Goal: Find contact information: Obtain details needed to contact an individual or organization

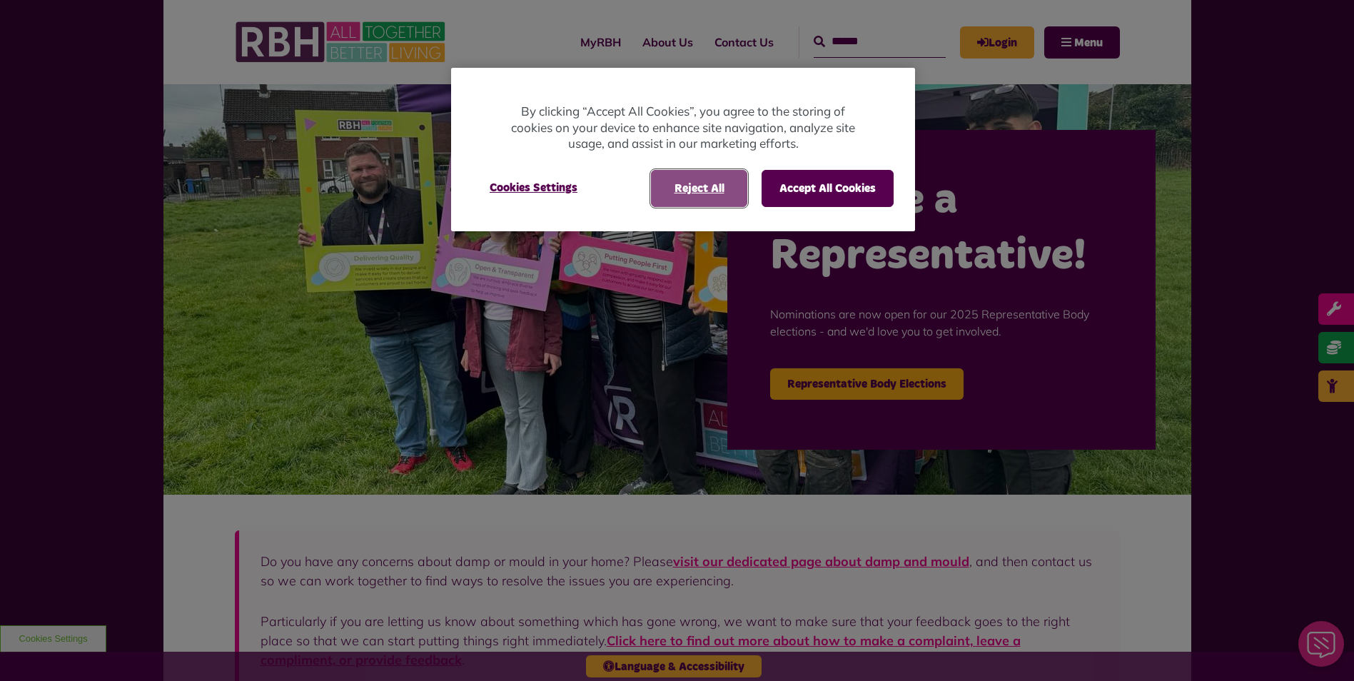
click at [715, 191] on button "Reject All" at bounding box center [699, 188] width 96 height 37
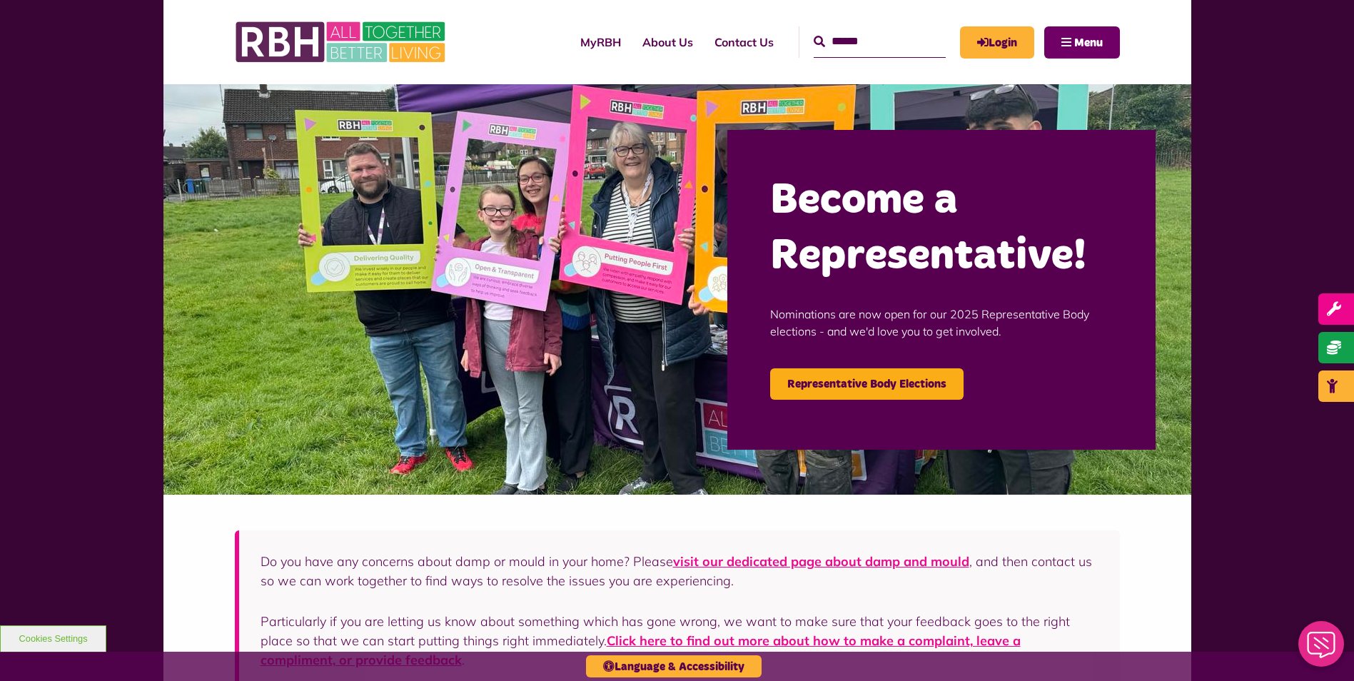
click at [1083, 37] on span "Menu" at bounding box center [1088, 42] width 29 height 11
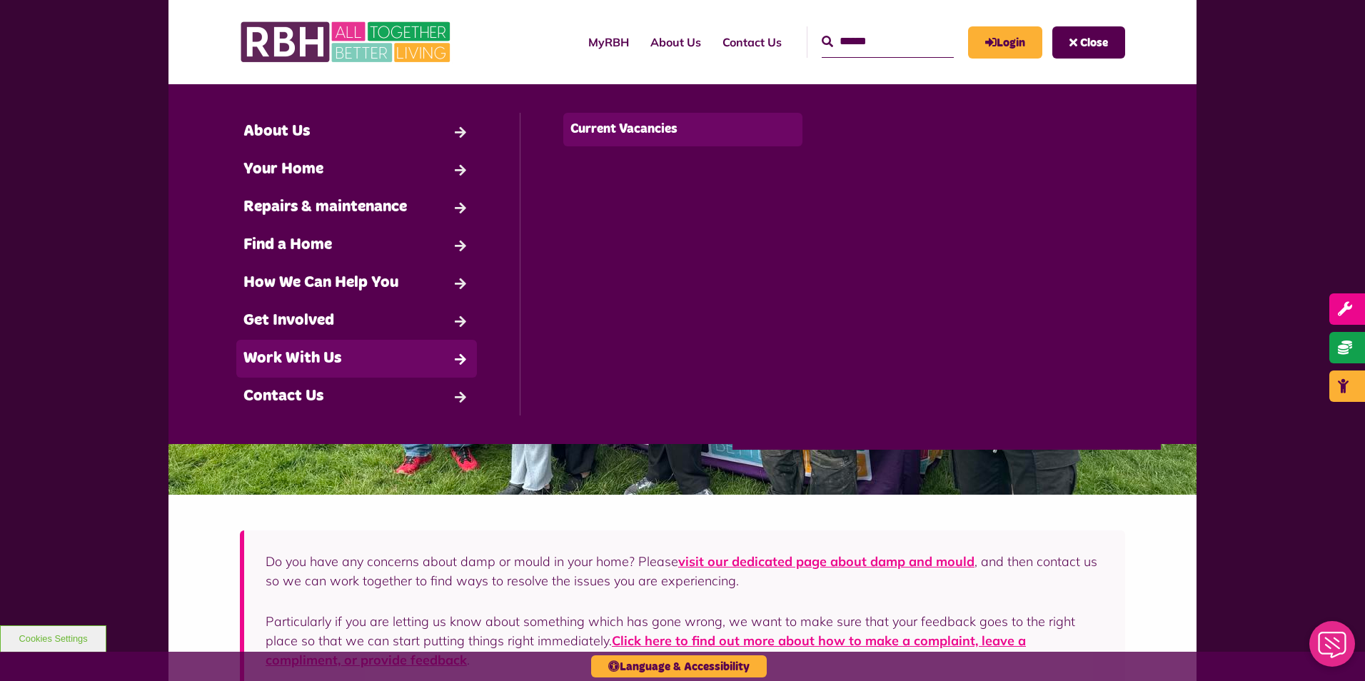
click at [624, 131] on link "Current Vacancies" at bounding box center [683, 130] width 240 height 34
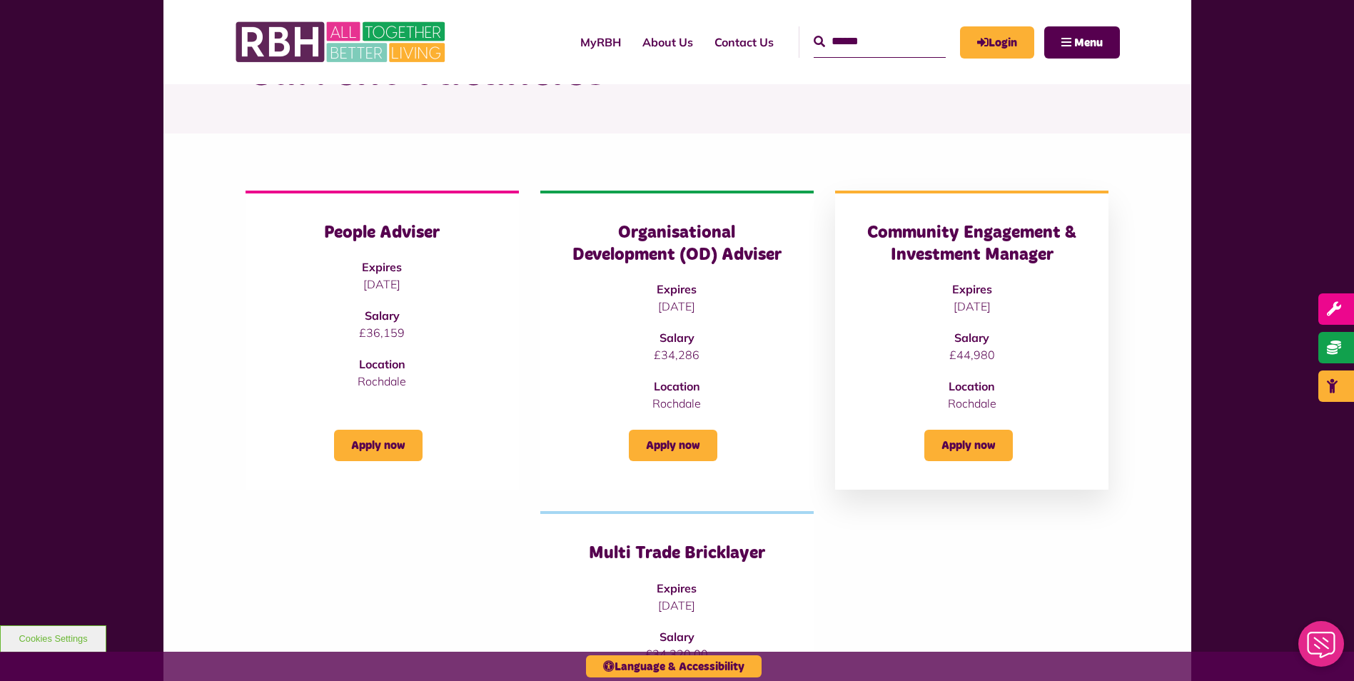
scroll to position [71, 0]
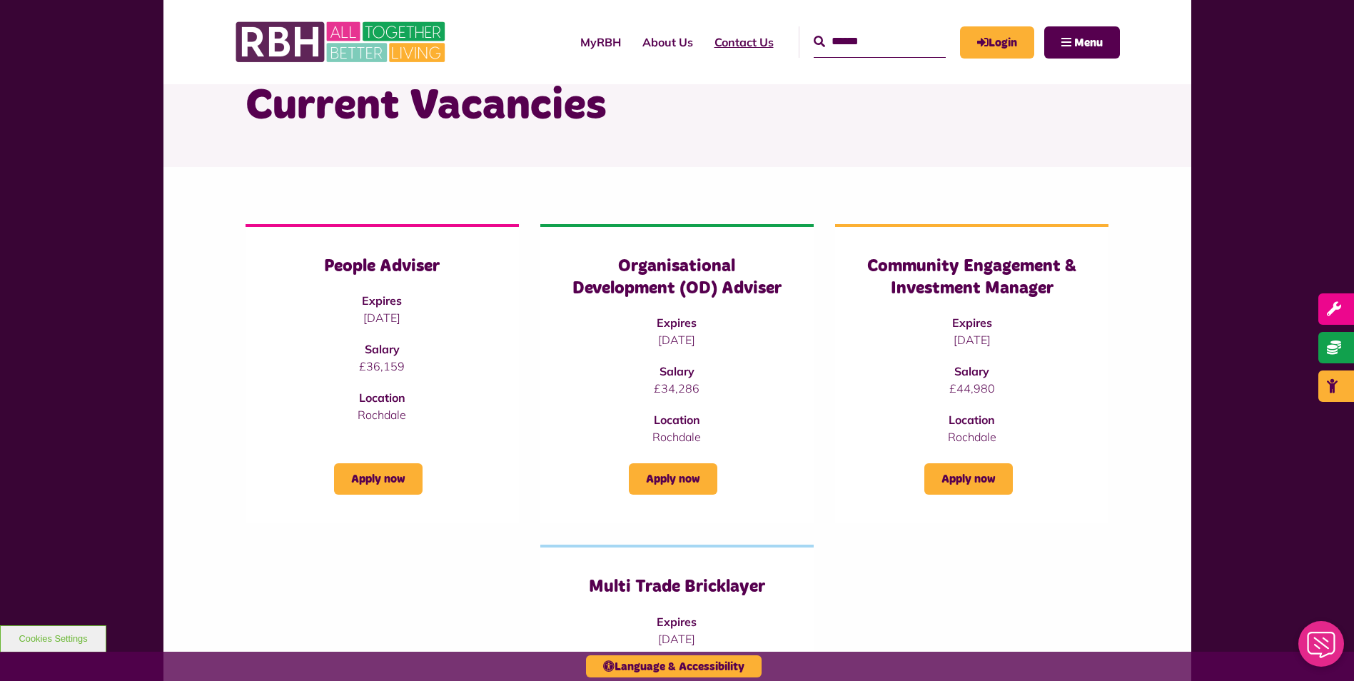
click at [712, 42] on link "Contact Us" at bounding box center [744, 42] width 81 height 39
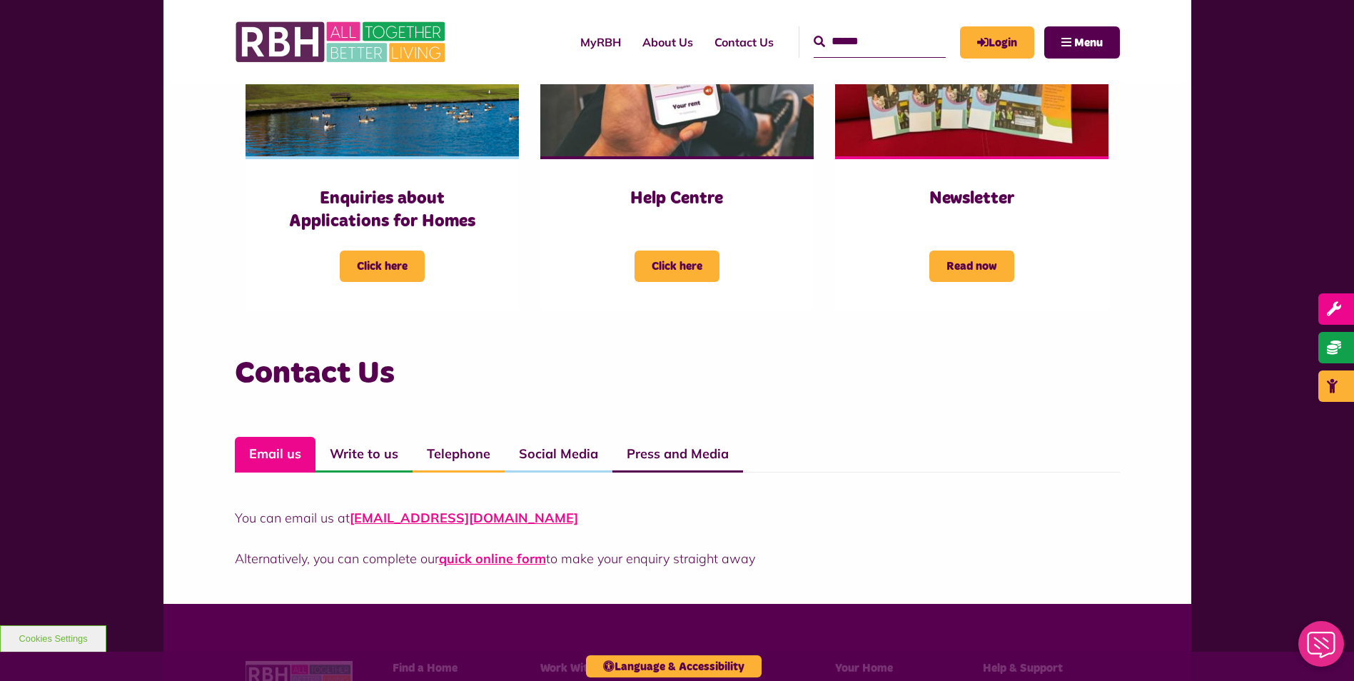
scroll to position [928, 0]
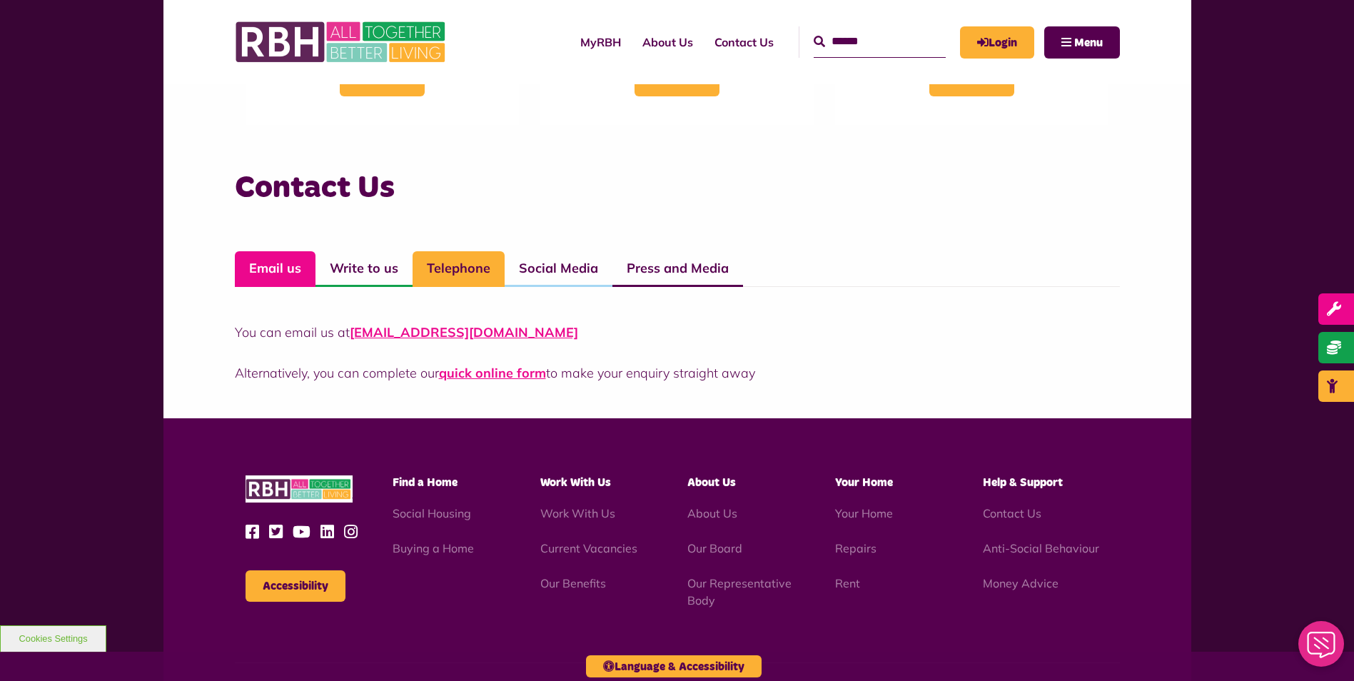
click at [461, 268] on link "Telephone" at bounding box center [459, 269] width 92 height 36
